Goal: Task Accomplishment & Management: Manage account settings

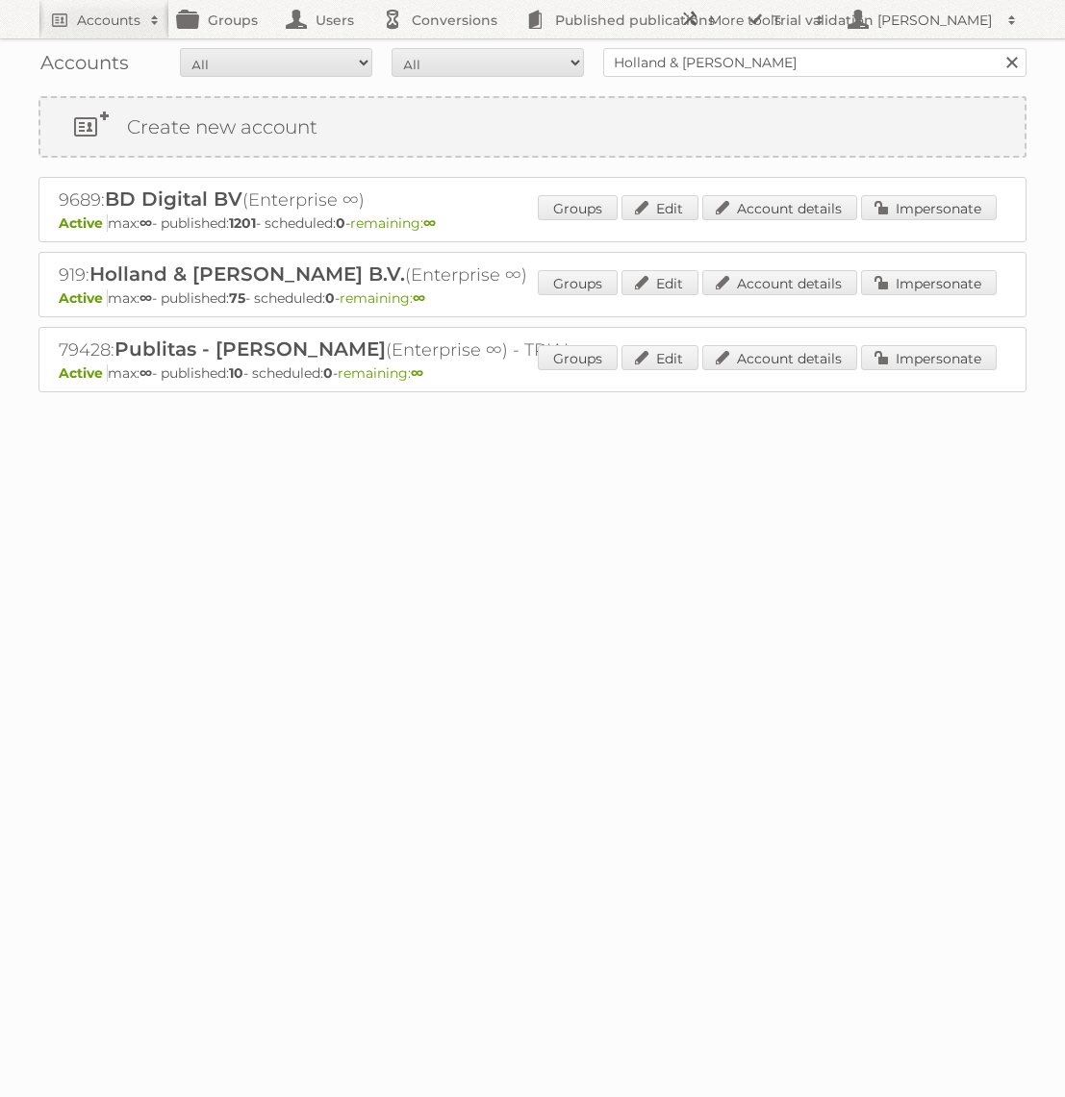
click at [733, 48] on input "Holland & [PERSON_NAME]" at bounding box center [814, 62] width 423 height 29
click at [727, 46] on div "Accounts All Active Expired Pending All Paid Trials Self service Ac Search" at bounding box center [532, 62] width 988 height 48
click at [697, 64] on input "Ac" at bounding box center [814, 62] width 423 height 29
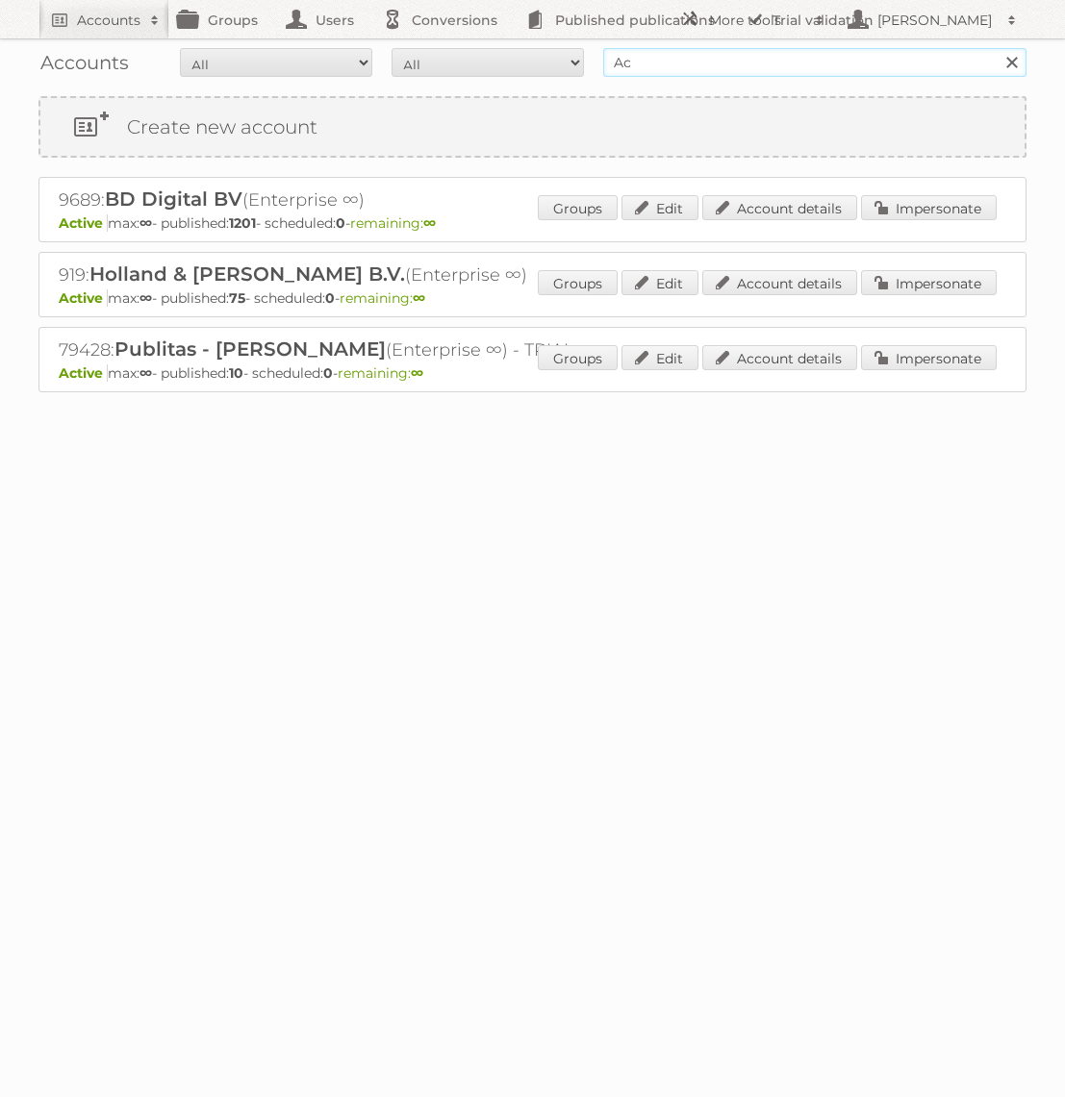
click at [697, 64] on input "Ac" at bounding box center [814, 62] width 423 height 29
type input "Action PIA"
click at [996, 48] on input "Search" at bounding box center [1010, 62] width 29 height 29
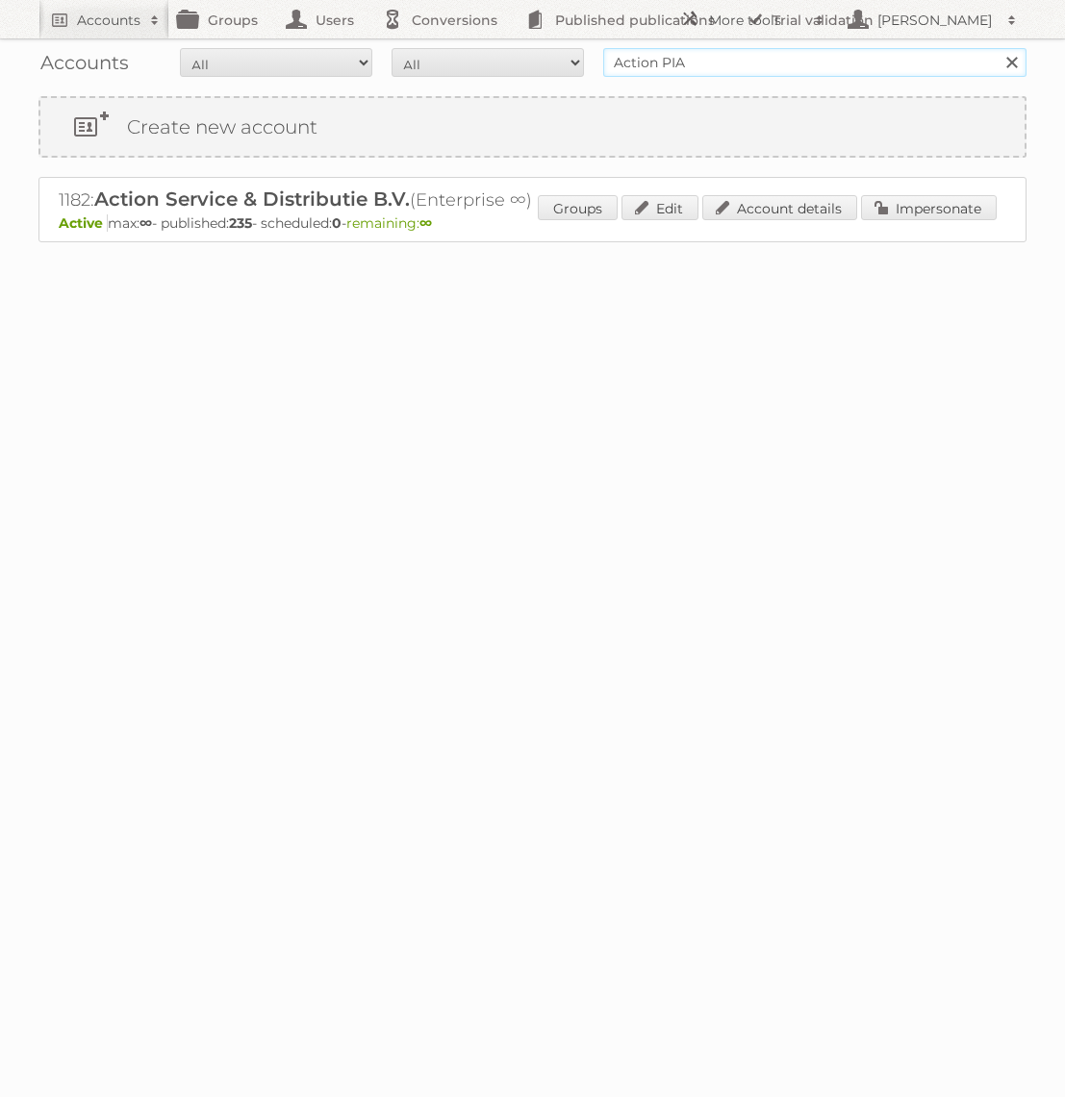
click at [689, 58] on input "Action PIA" at bounding box center [814, 62] width 423 height 29
click at [891, 206] on link "Impersonate" at bounding box center [929, 207] width 136 height 25
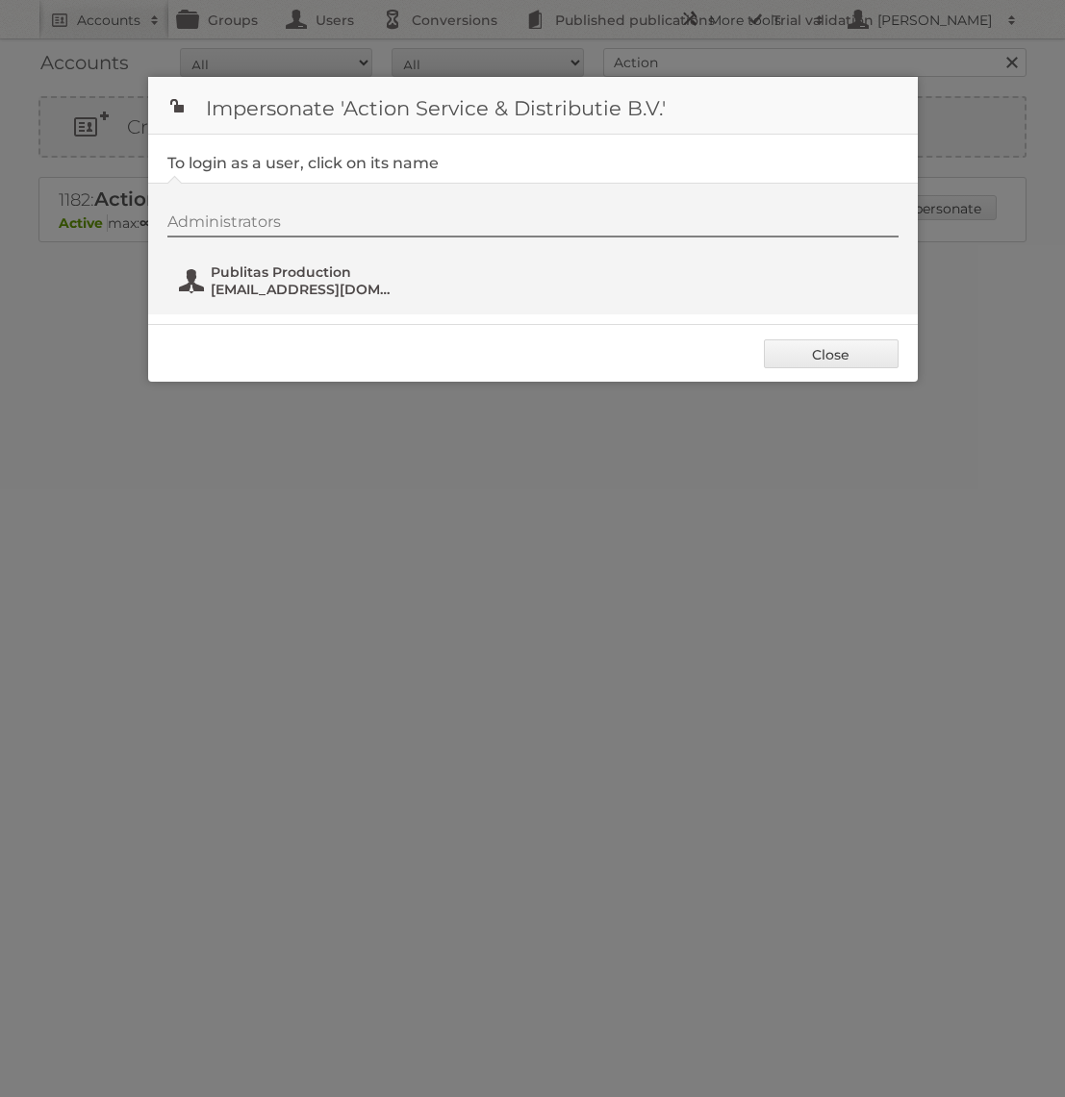
click at [342, 274] on span "Publitas Production" at bounding box center [304, 272] width 187 height 17
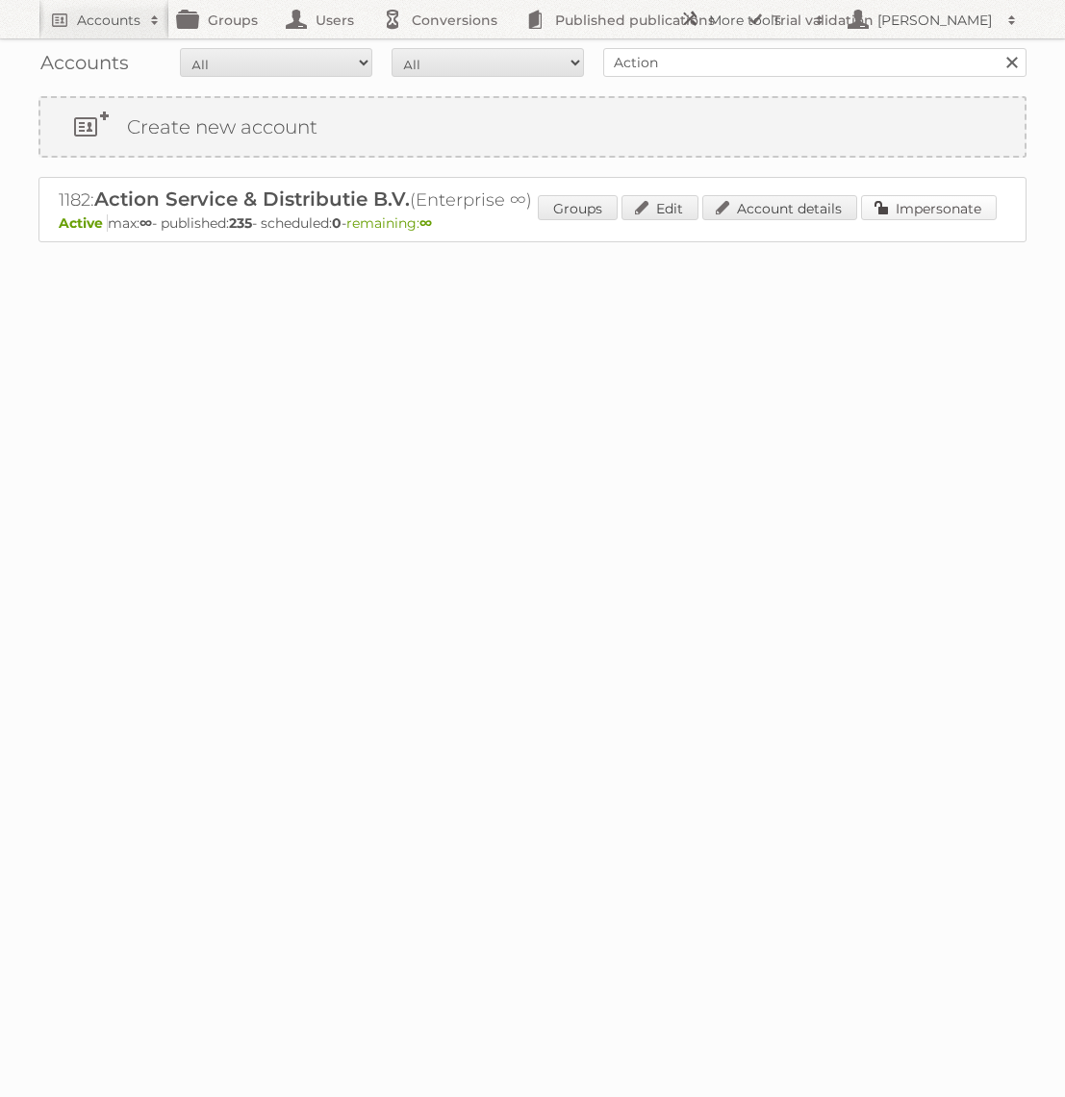
click at [918, 197] on link "Impersonate" at bounding box center [929, 207] width 136 height 25
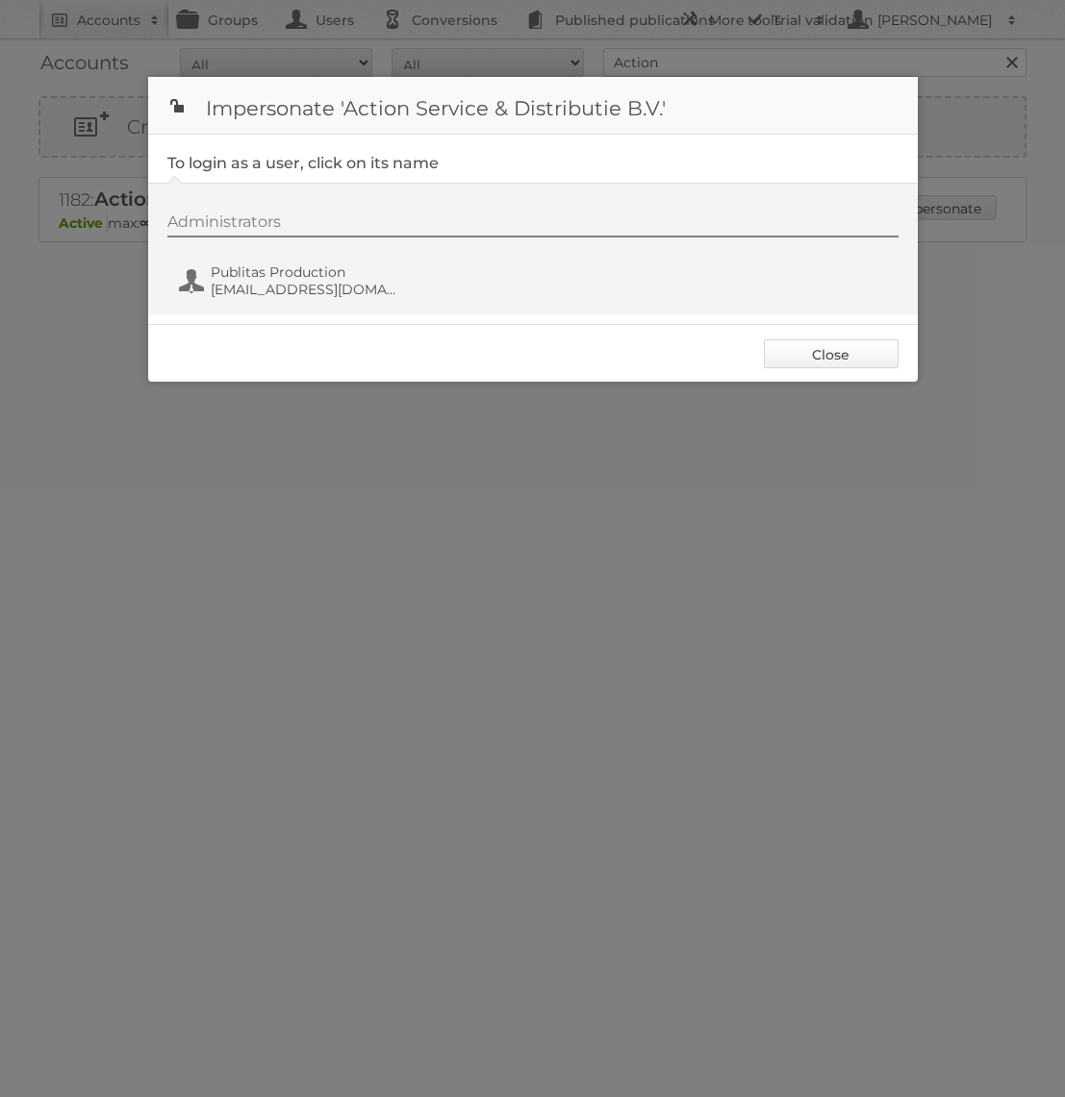
click at [793, 353] on link "Close" at bounding box center [831, 353] width 135 height 29
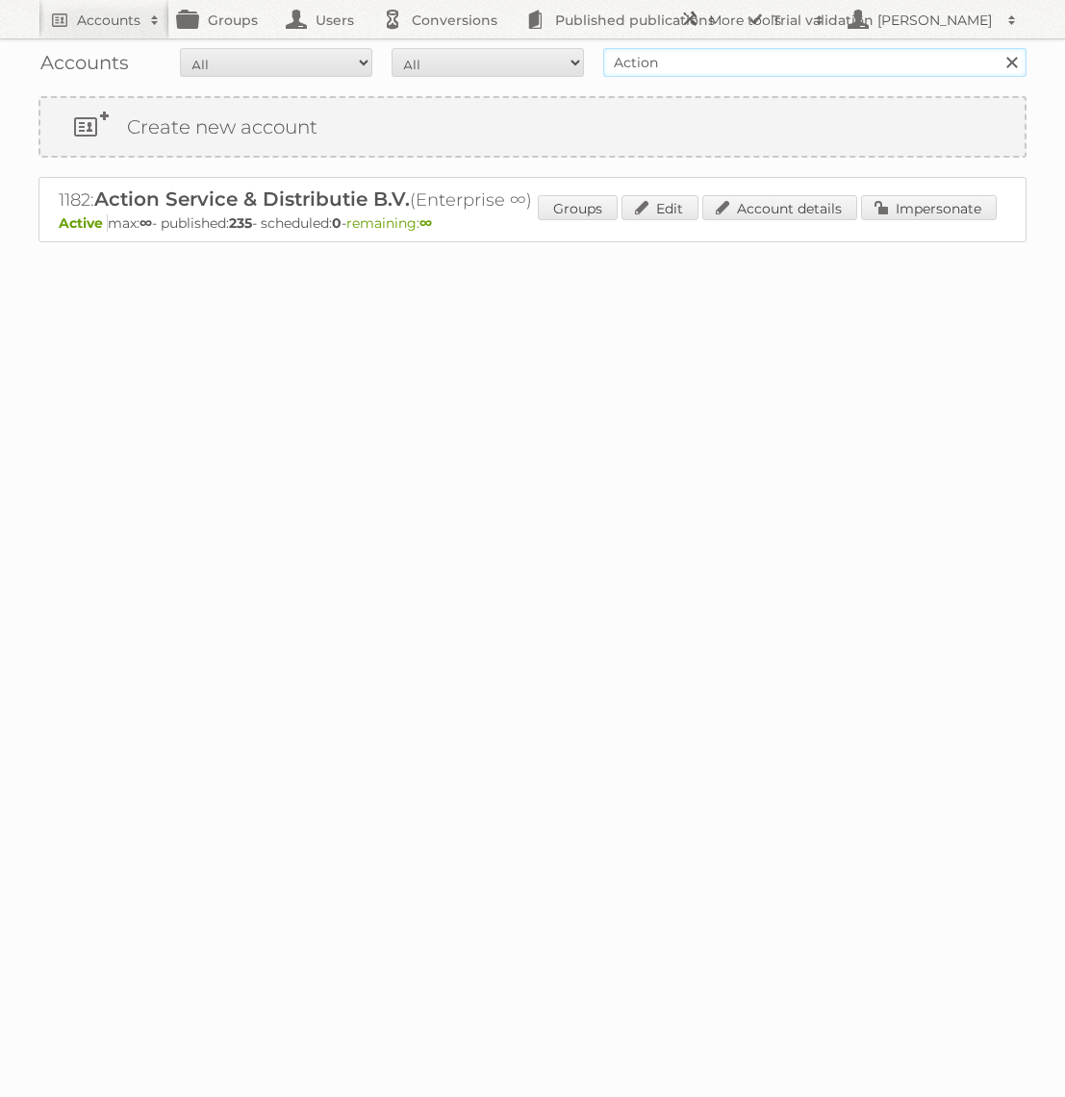
click at [646, 71] on input "Action" at bounding box center [814, 62] width 423 height 29
type input "Holland & [PERSON_NAME]"
click at [996, 48] on input "Search" at bounding box center [1010, 62] width 29 height 29
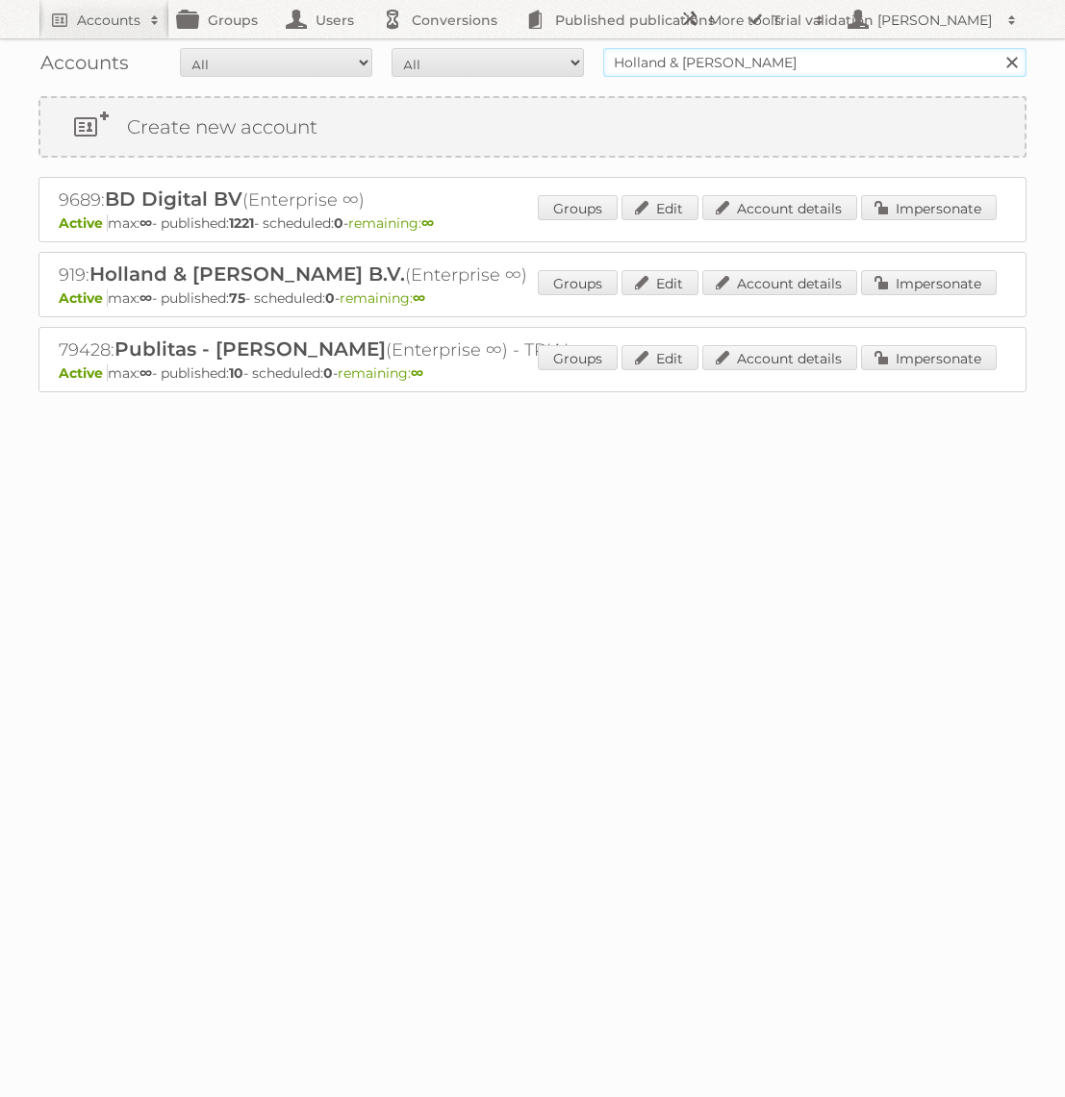
click at [832, 68] on input "Holland & [PERSON_NAME]" at bounding box center [814, 62] width 423 height 29
type input "Holland & [PERSON_NAME]"
click at [996, 48] on input "Search" at bounding box center [1010, 62] width 29 height 29
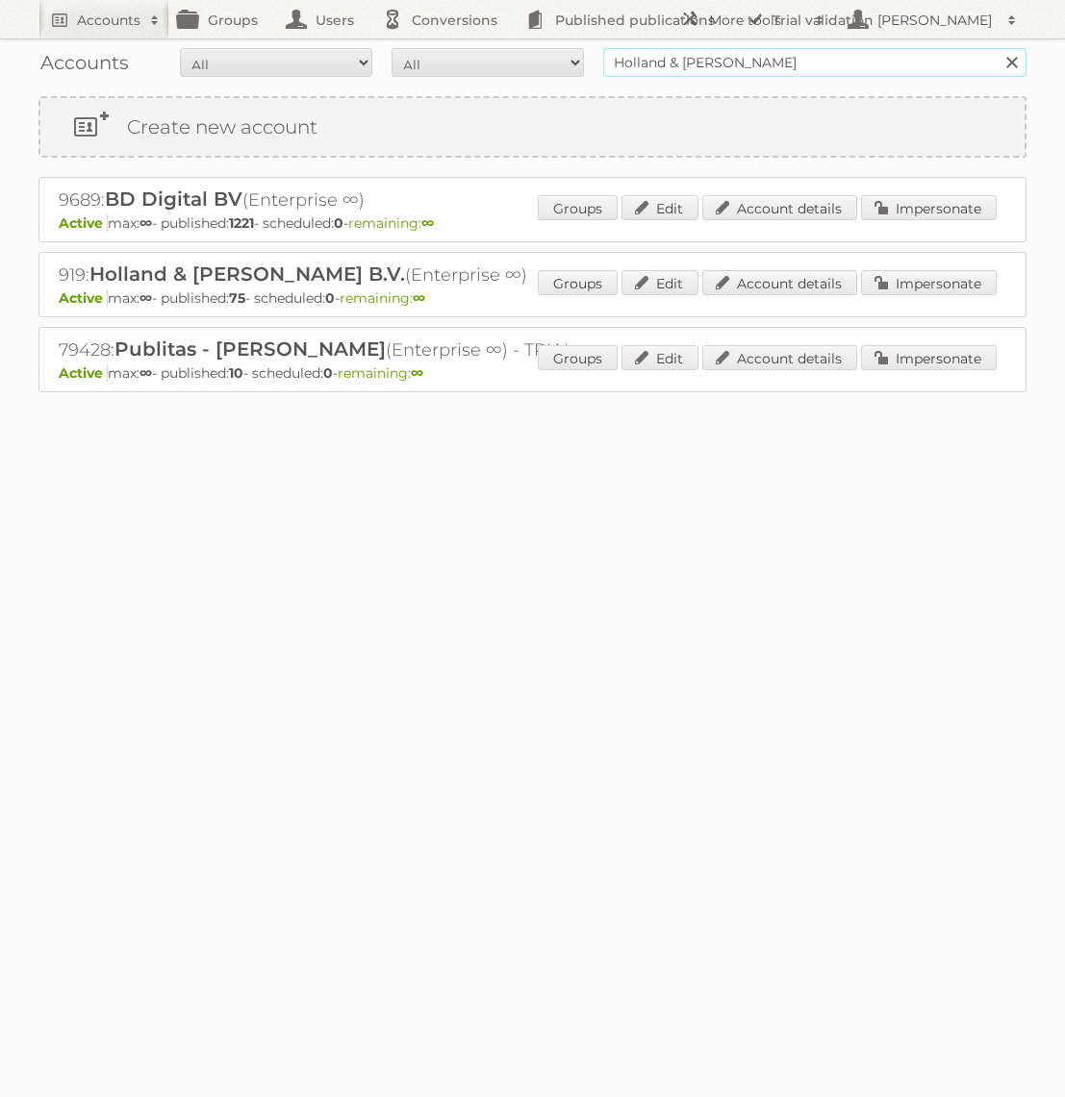
click at [782, 75] on input "Holland & [PERSON_NAME]" at bounding box center [814, 62] width 423 height 29
type input "Action PIA"
click at [996, 48] on input "Search" at bounding box center [1010, 62] width 29 height 29
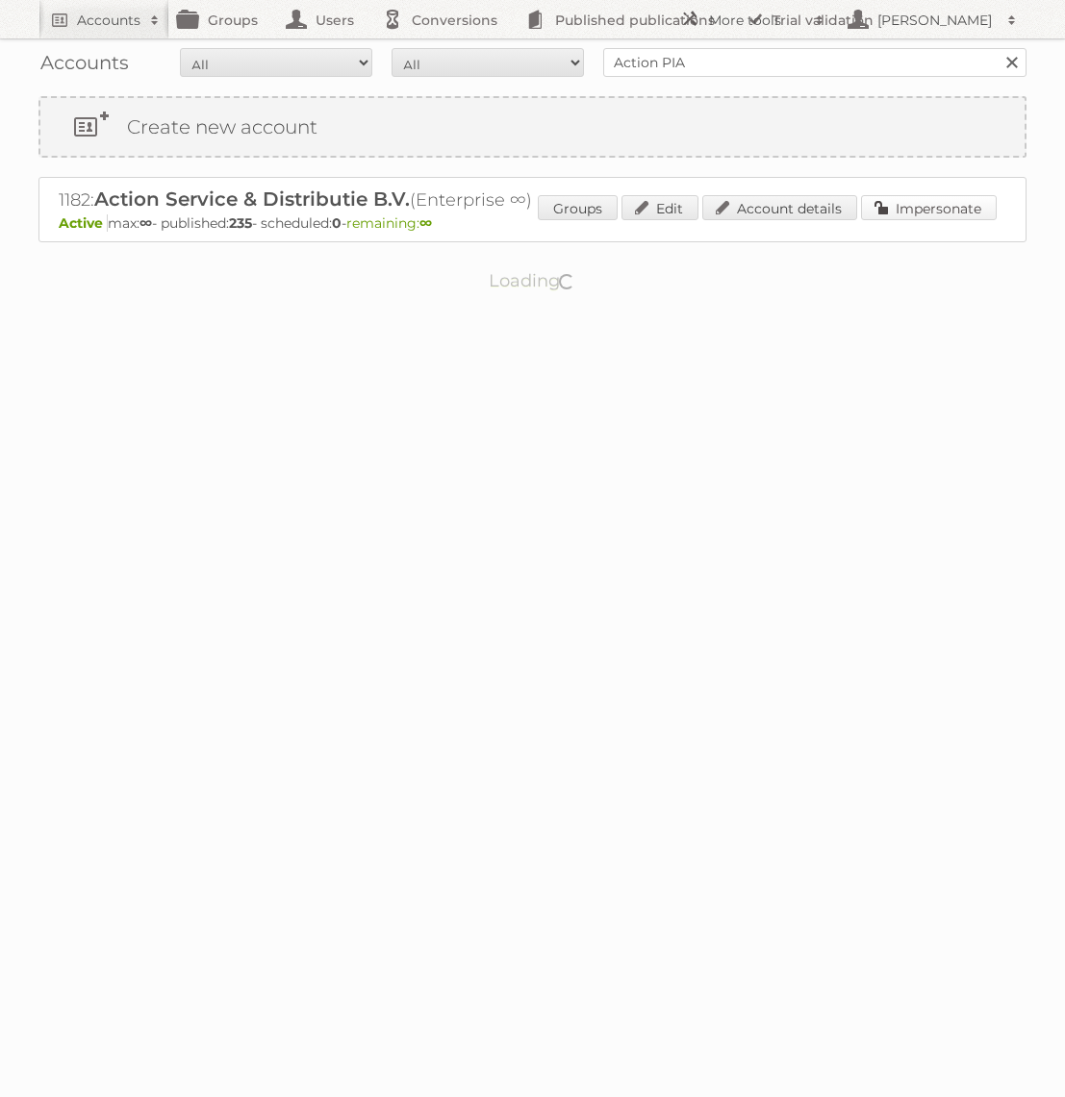
click at [957, 208] on link "Impersonate" at bounding box center [929, 207] width 136 height 25
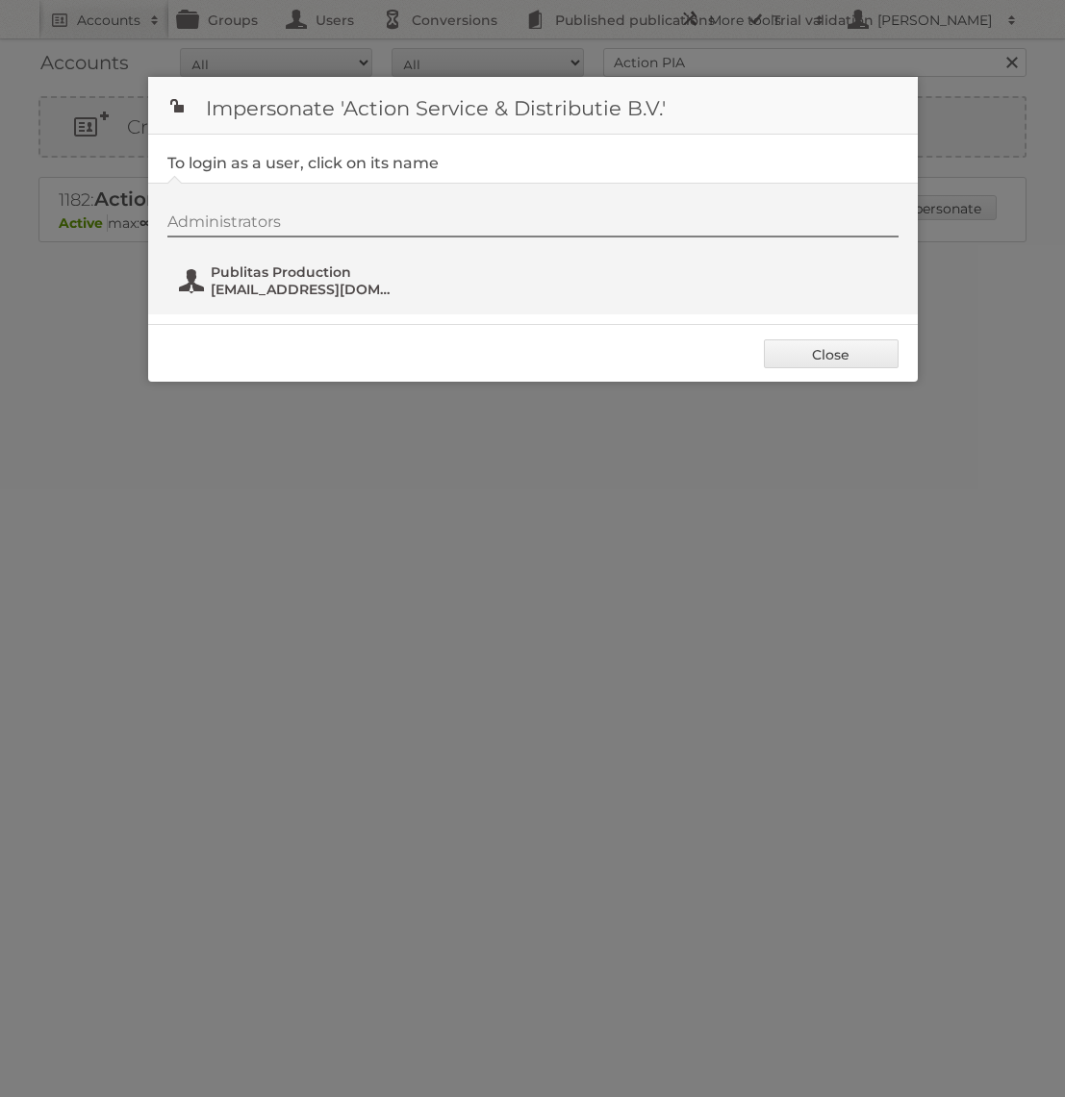
click at [318, 276] on span "Publitas Production" at bounding box center [304, 272] width 187 height 17
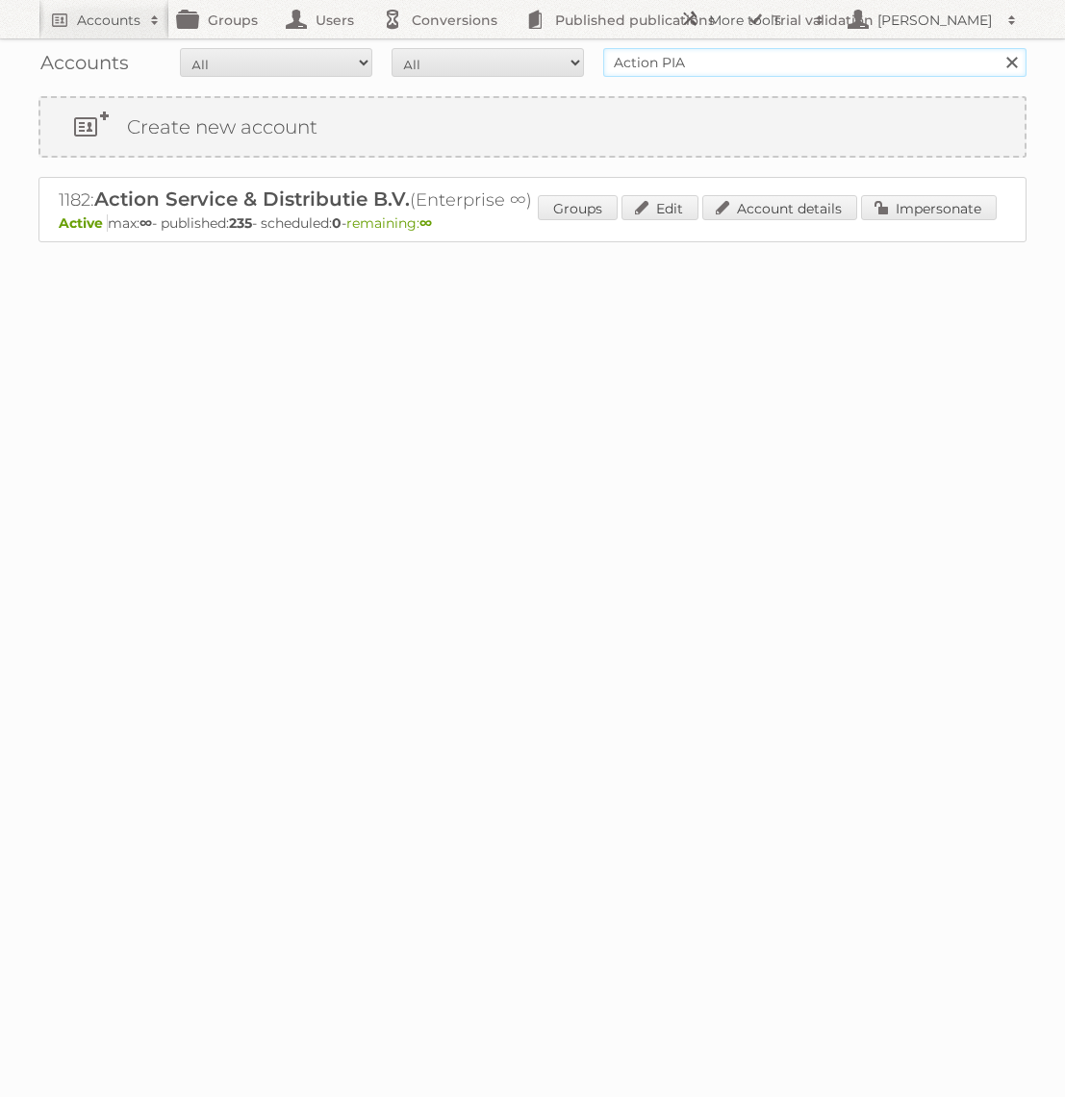
click at [736, 63] on input "Action PIA" at bounding box center [814, 62] width 423 height 29
type input "Holland & [PERSON_NAME]"
click at [996, 48] on input "Search" at bounding box center [1010, 62] width 29 height 29
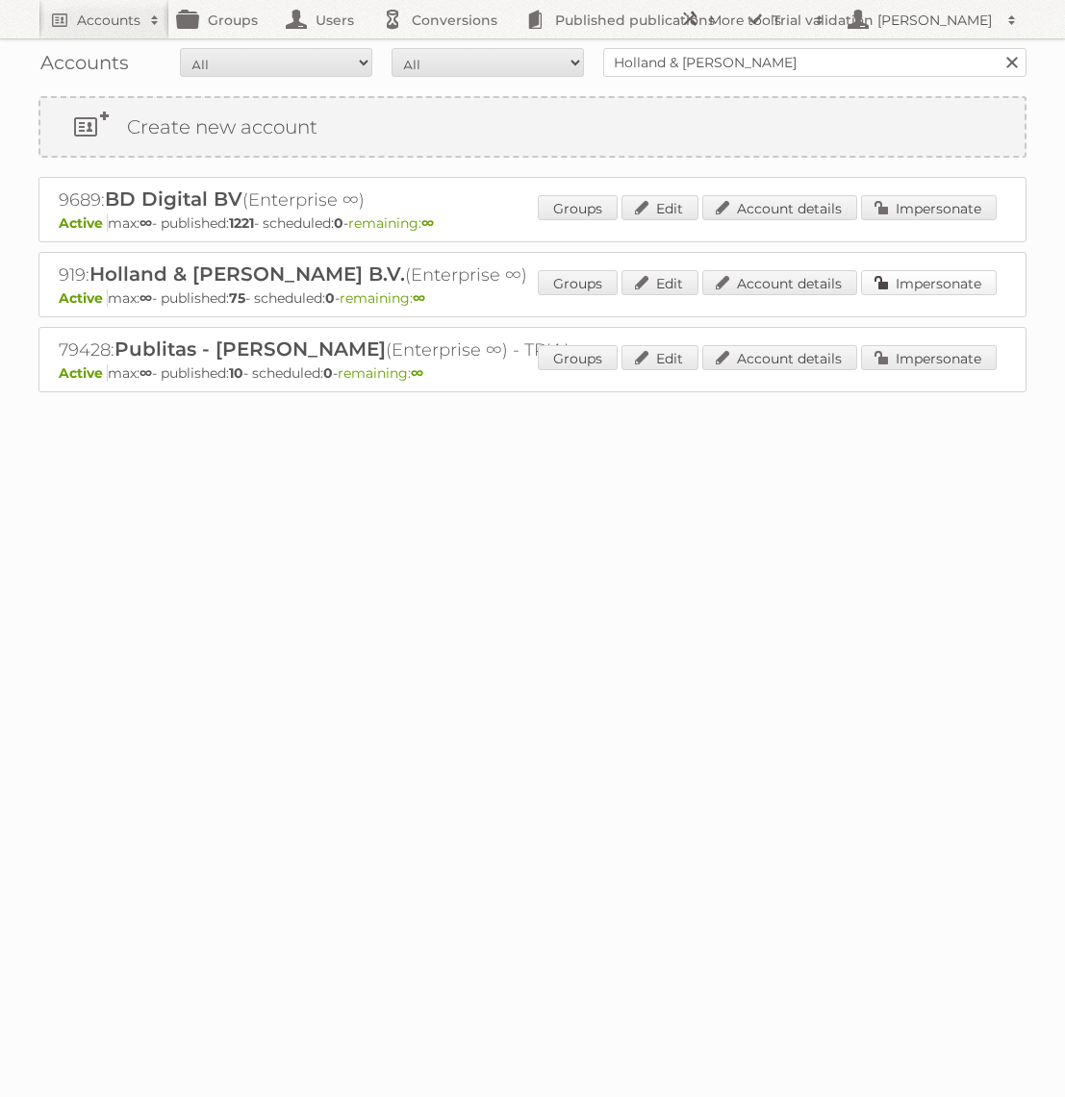
click at [952, 290] on link "Impersonate" at bounding box center [929, 282] width 136 height 25
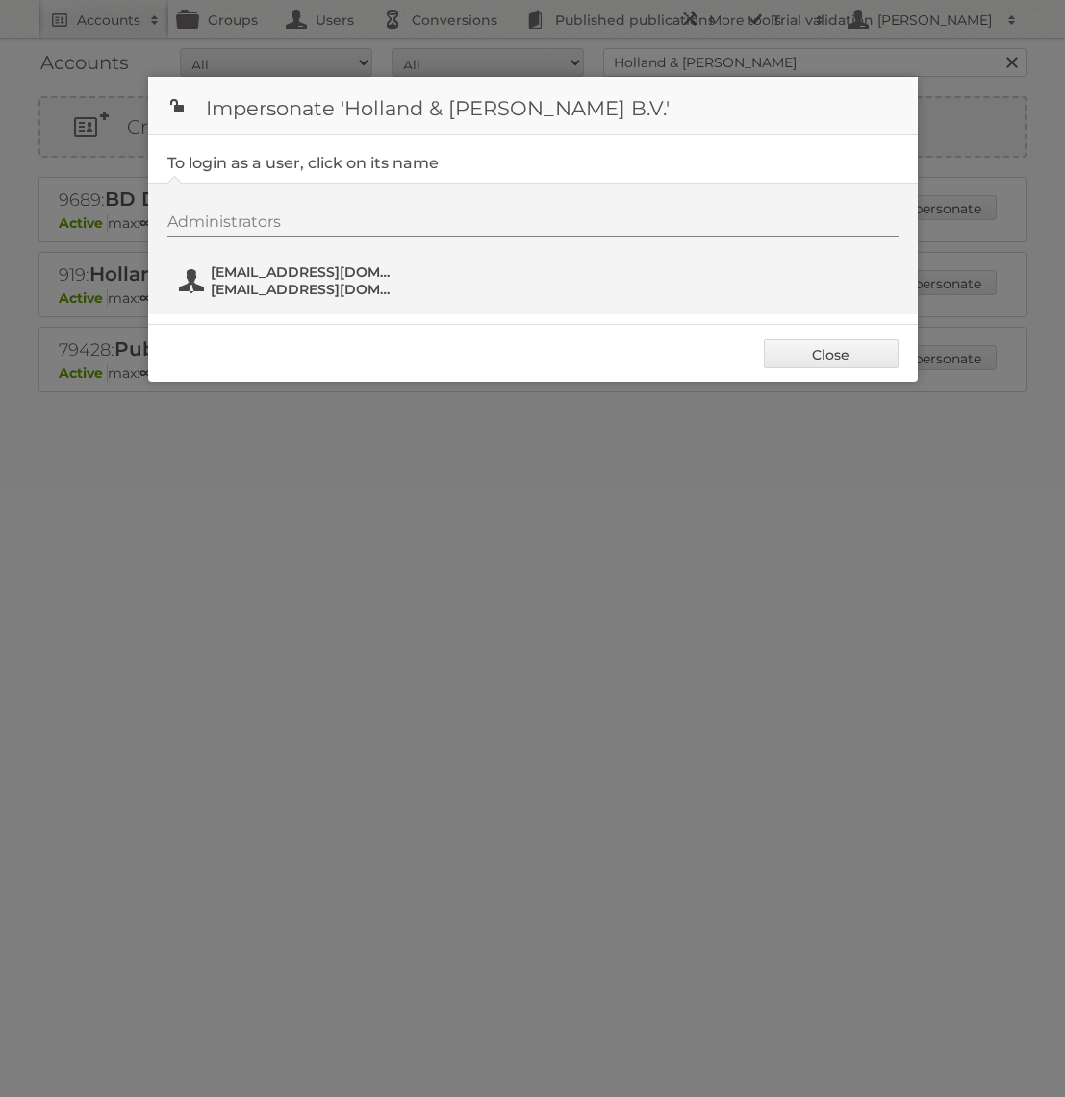
click at [320, 289] on span "[EMAIL_ADDRESS][DOMAIN_NAME]" at bounding box center [304, 289] width 187 height 17
